Goal: Transaction & Acquisition: Purchase product/service

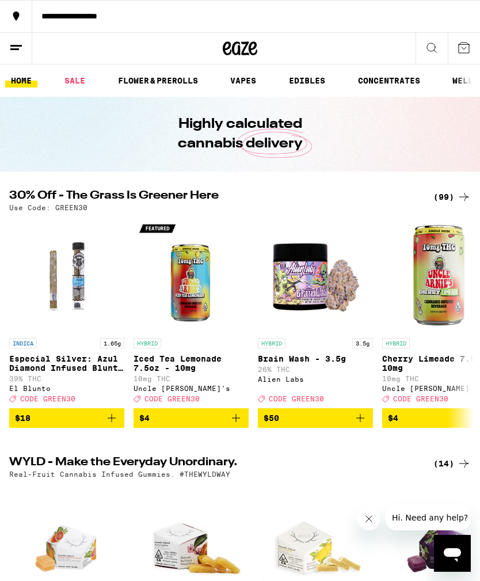
click at [457, 195] on div "(99)" at bounding box center [452, 197] width 37 height 14
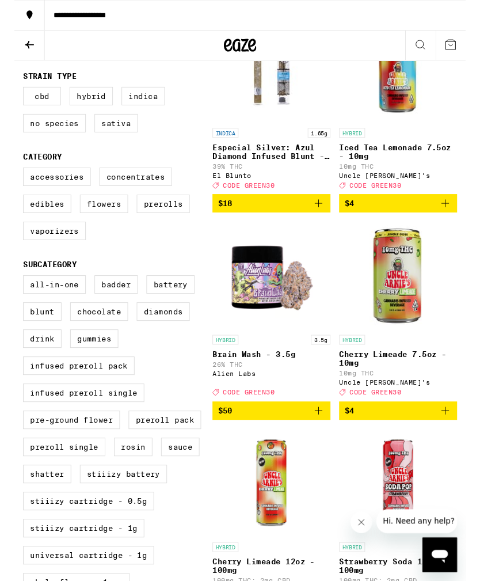
scroll to position [202, 0]
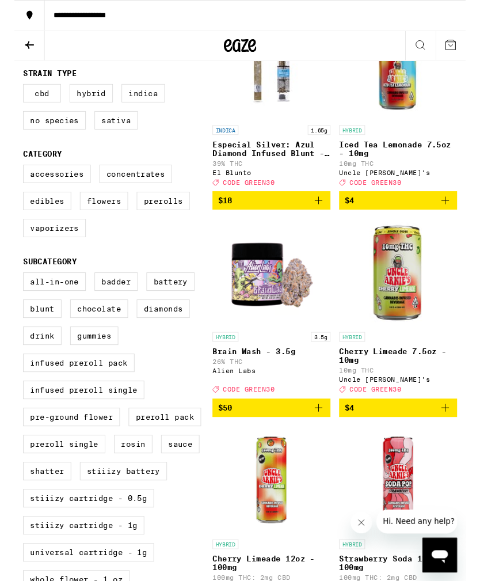
click at [119, 396] on label "Infused Preroll Pack" at bounding box center [68, 386] width 119 height 20
click at [12, 292] on input "Infused Preroll Pack" at bounding box center [12, 291] width 1 height 1
checkbox input "true"
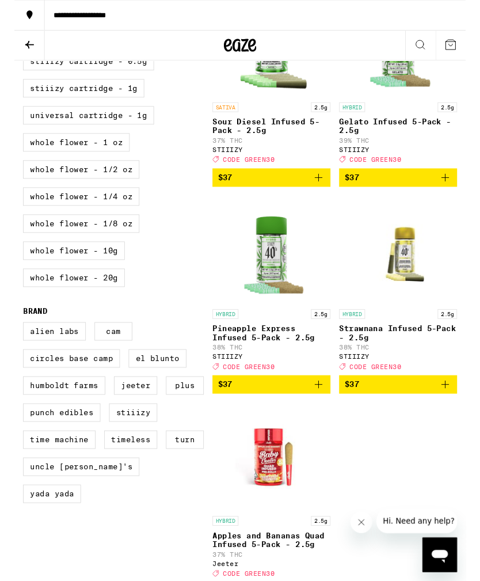
scroll to position [667, 0]
